Goal: Information Seeking & Learning: Learn about a topic

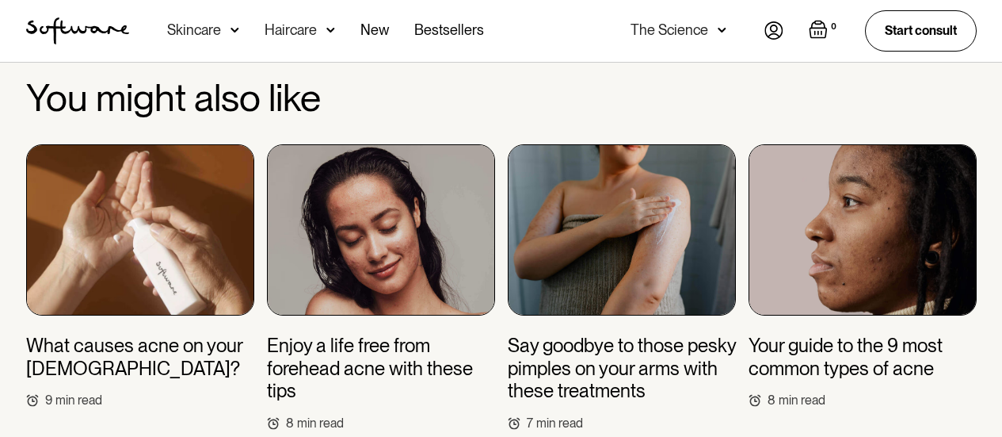
scroll to position [4953, 0]
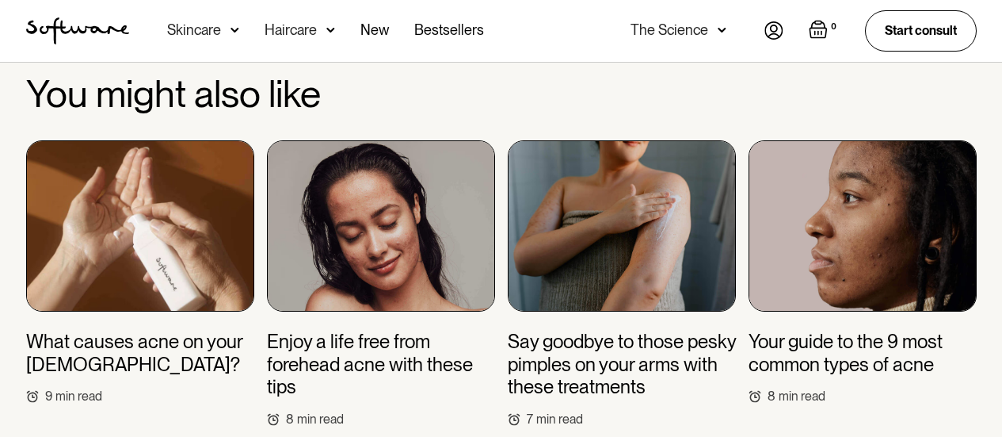
click at [879, 330] on h3 "Your guide to the 9 most common types of acne" at bounding box center [863, 353] width 228 height 46
